Goal: Go to known website: Access a specific website the user already knows

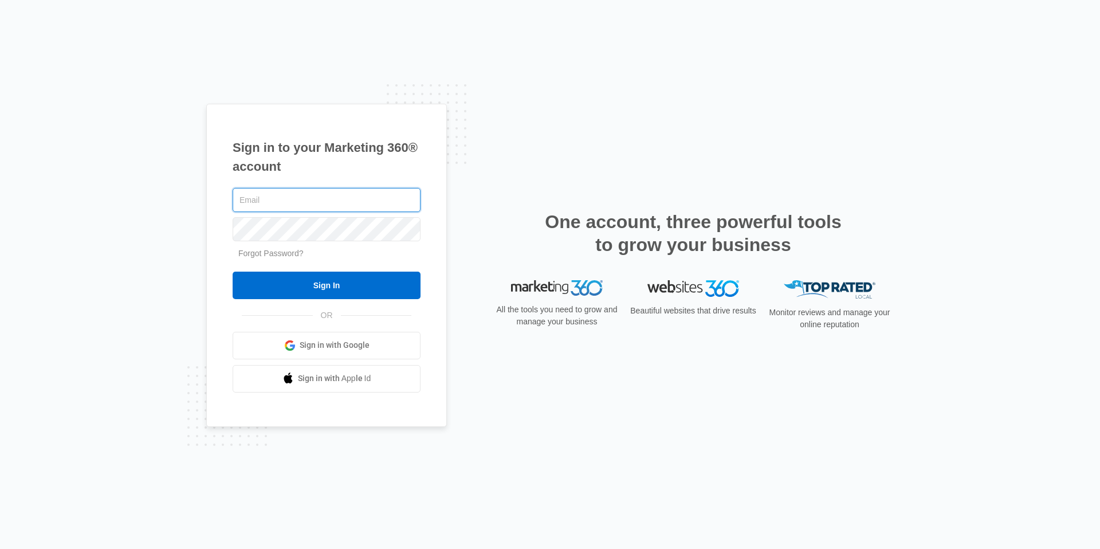
type input "[EMAIL_ADDRESS][DOMAIN_NAME]"
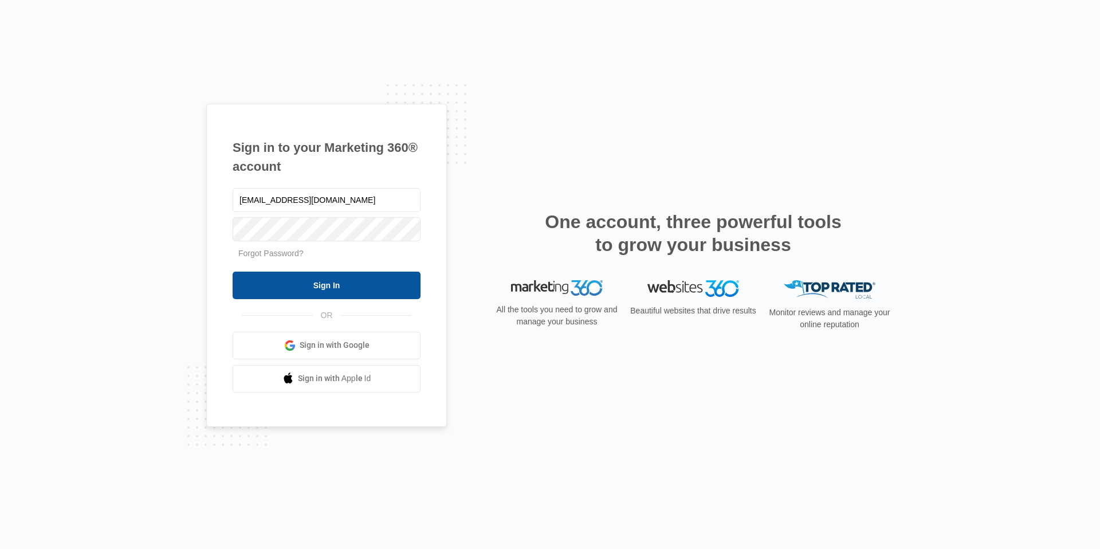
click at [369, 281] on input "Sign In" at bounding box center [327, 286] width 188 height 28
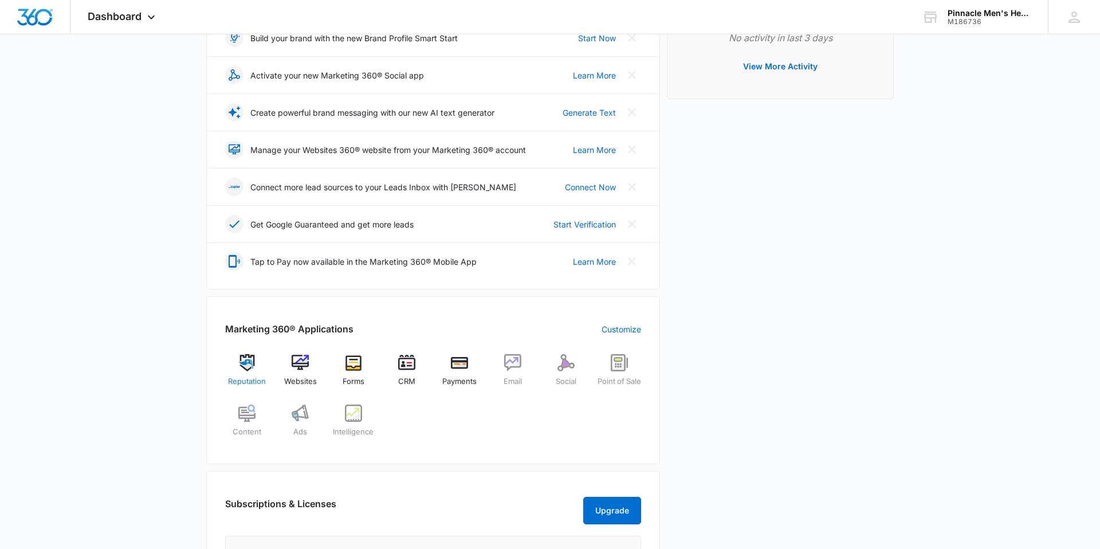
scroll to position [184, 0]
click at [311, 364] on div "Websites" at bounding box center [301, 374] width 44 height 41
